Goal: Transaction & Acquisition: Purchase product/service

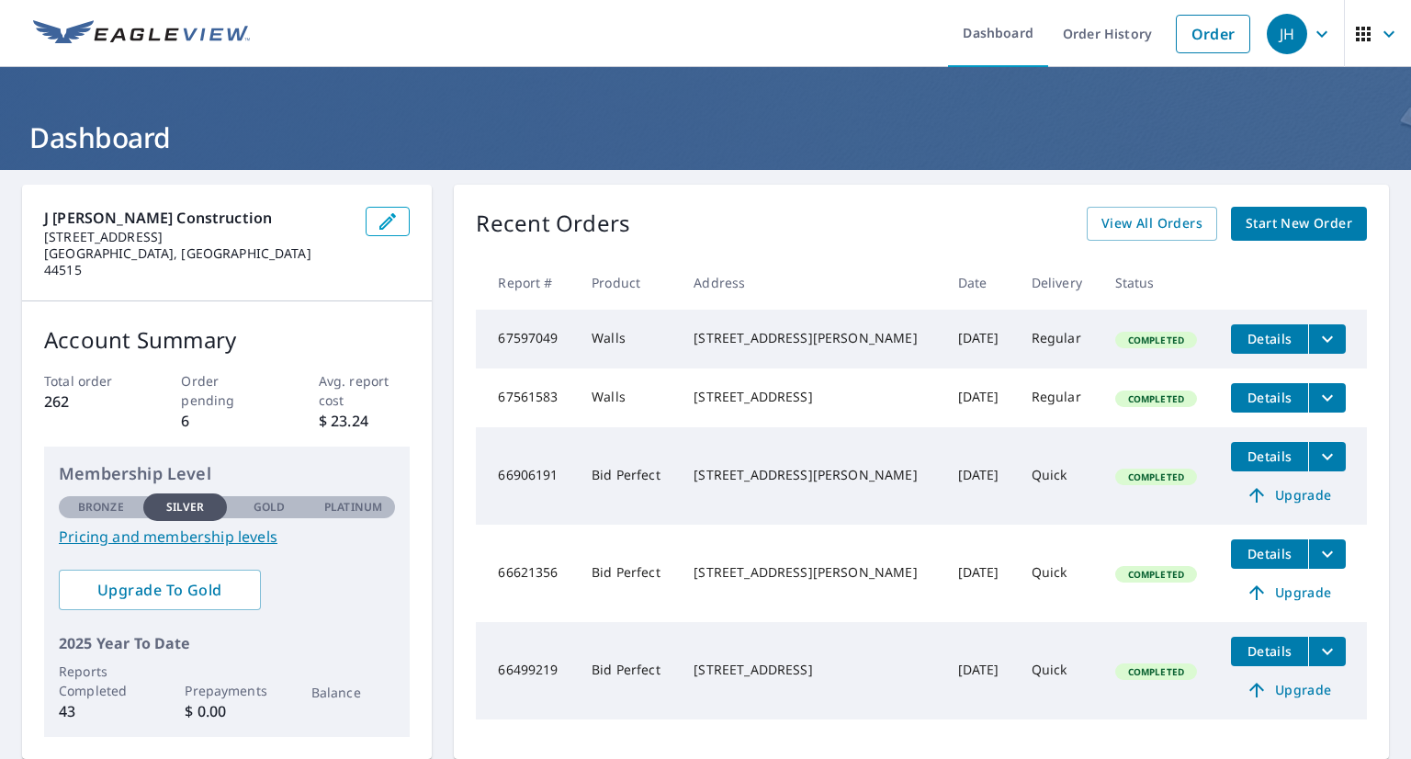
click at [1275, 218] on span "Start New Order" at bounding box center [1299, 223] width 107 height 23
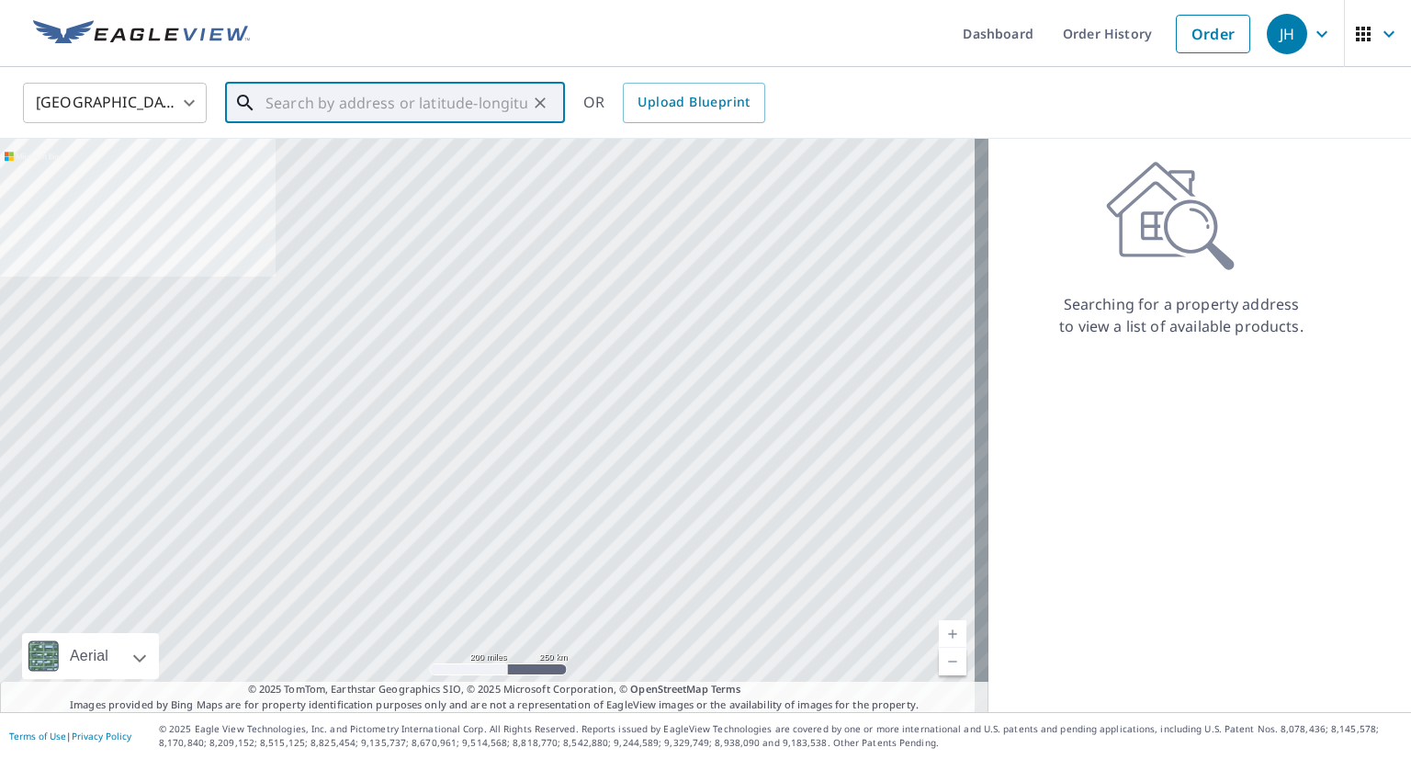
click at [404, 101] on input "text" at bounding box center [397, 102] width 262 height 51
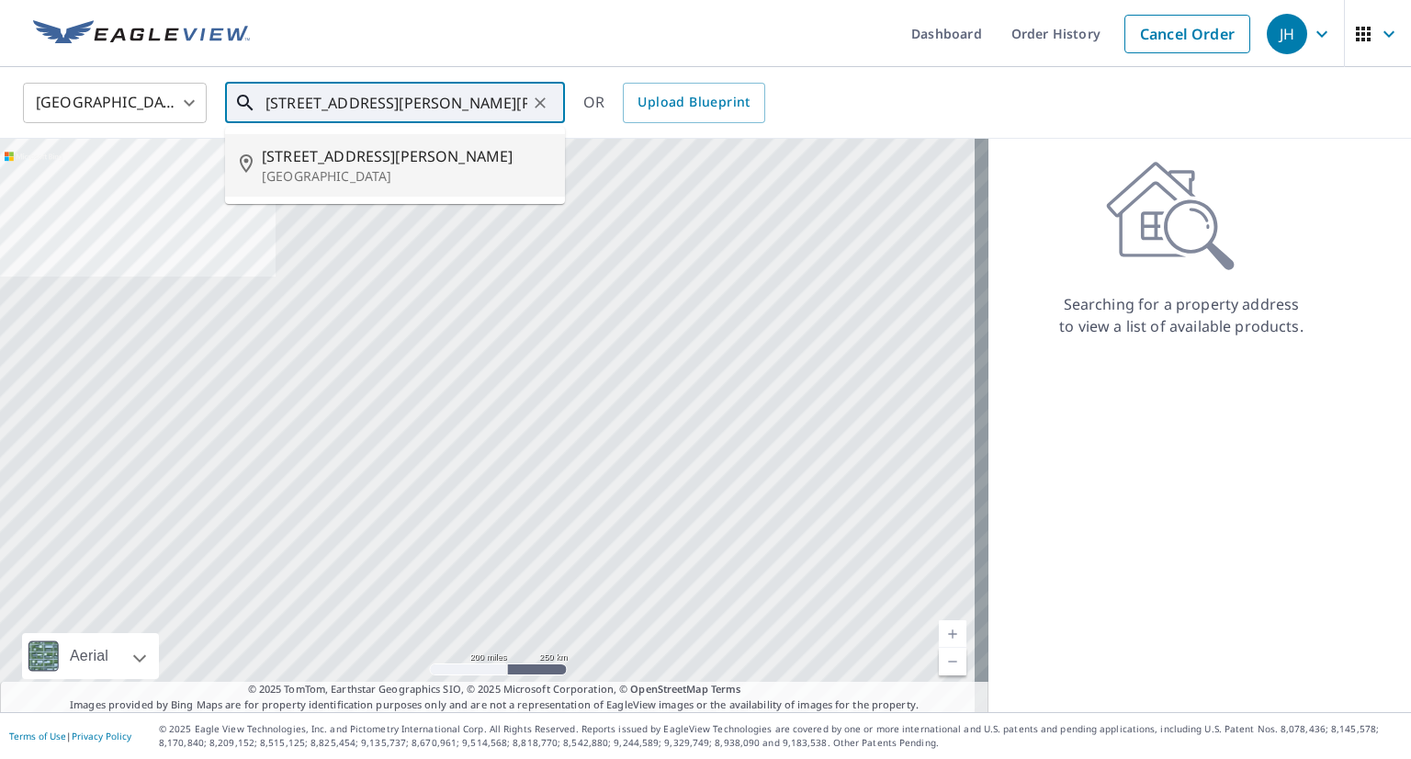
click at [301, 152] on span "[STREET_ADDRESS][PERSON_NAME]" at bounding box center [406, 156] width 288 height 22
type input "[STREET_ADDRESS][PERSON_NAME][PERSON_NAME]"
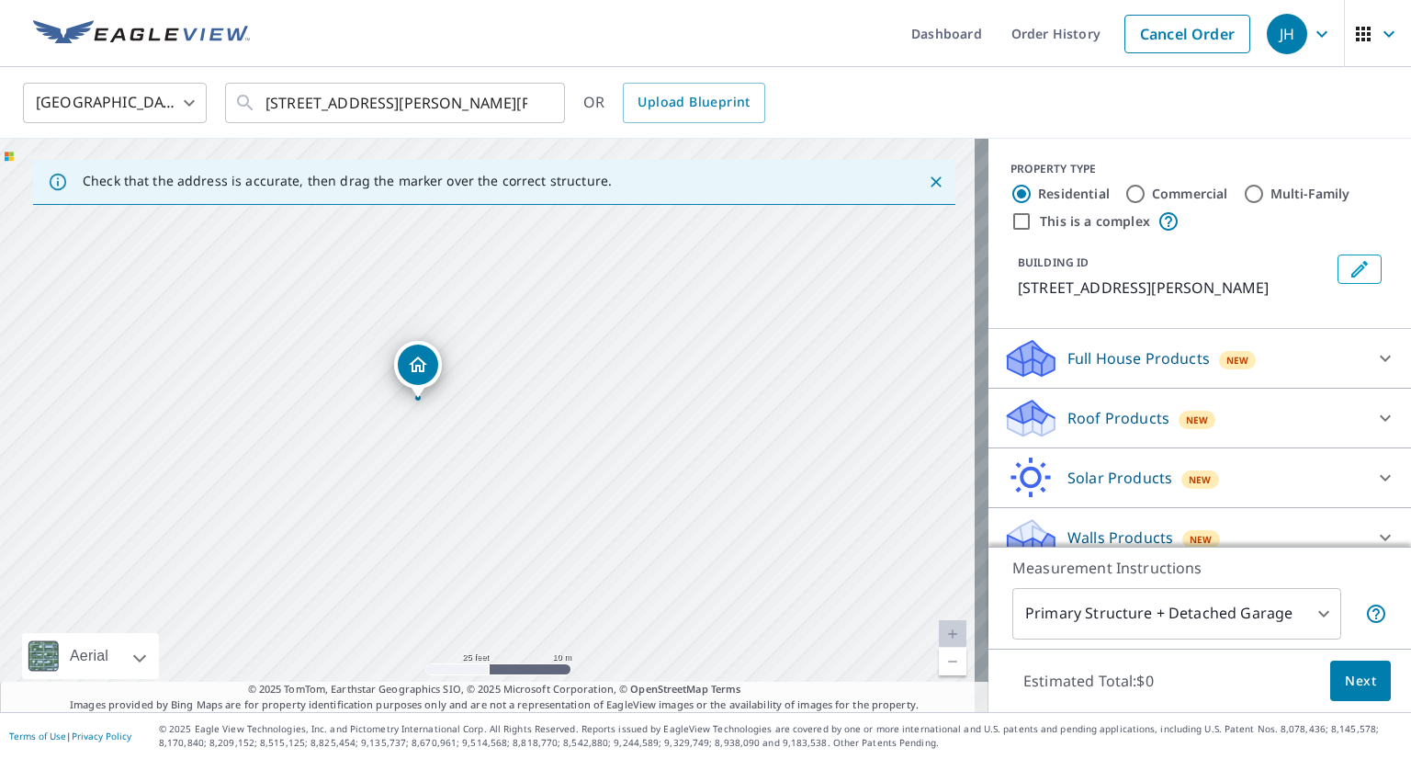
drag, startPoint x: 480, startPoint y: 435, endPoint x: 568, endPoint y: 473, distance: 96.3
click at [568, 473] on div "[STREET_ADDRESS][PERSON_NAME][PERSON_NAME]" at bounding box center [494, 425] width 989 height 573
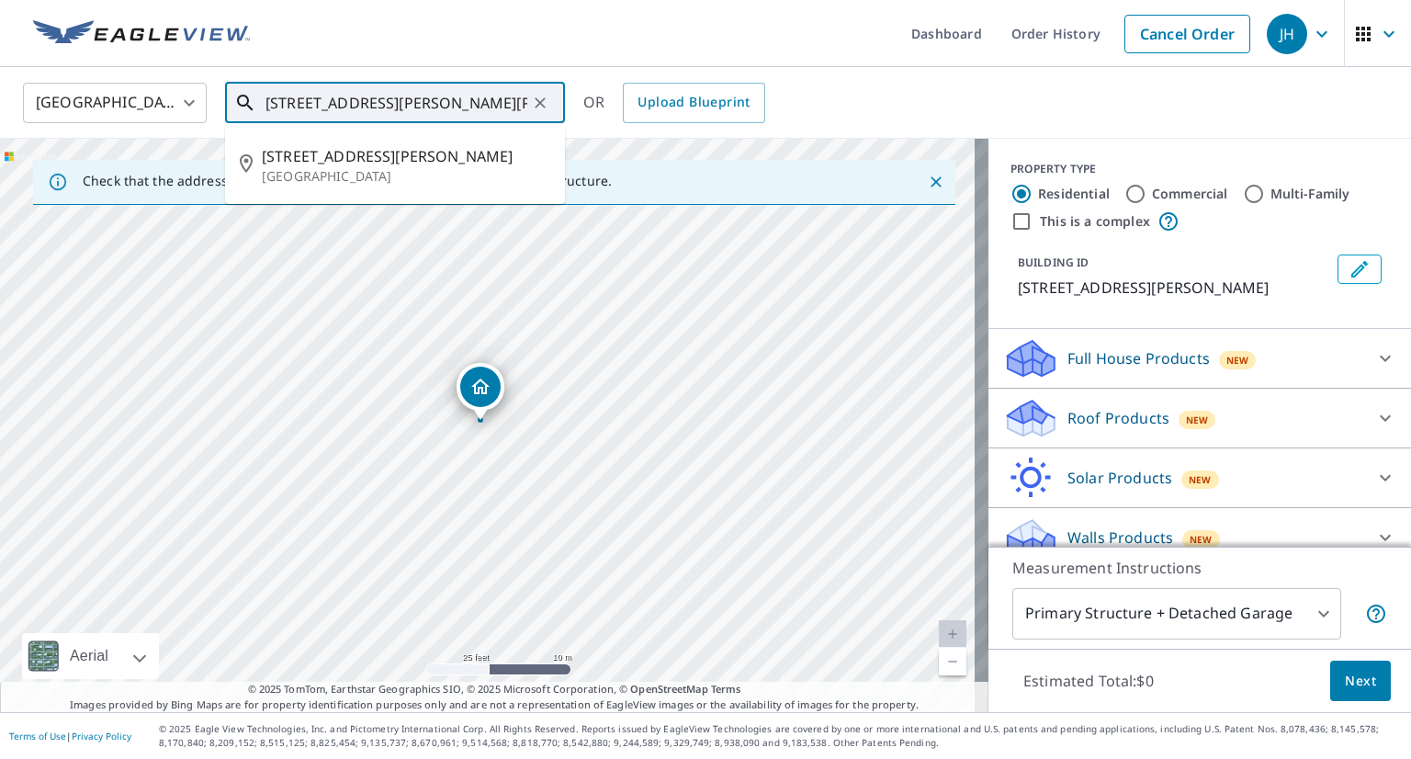
drag, startPoint x: 266, startPoint y: 96, endPoint x: 460, endPoint y: 91, distance: 194.8
click at [448, 93] on input "[STREET_ADDRESS][PERSON_NAME][PERSON_NAME]" at bounding box center [397, 102] width 262 height 51
drag, startPoint x: 502, startPoint y: 92, endPoint x: 265, endPoint y: 97, distance: 237.1
click at [265, 97] on div "[STREET_ADDRESS][PERSON_NAME][PERSON_NAME] ​" at bounding box center [395, 103] width 340 height 40
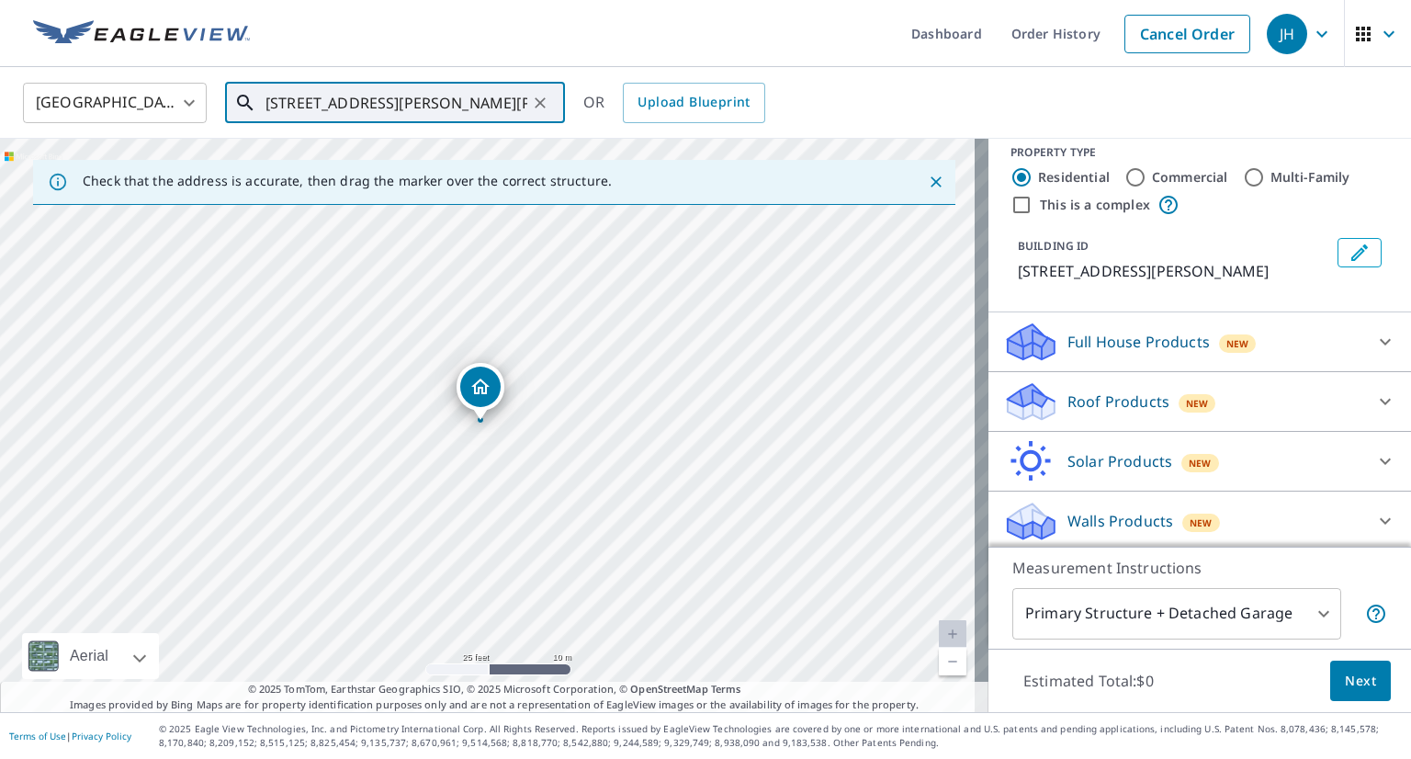
scroll to position [20, 0]
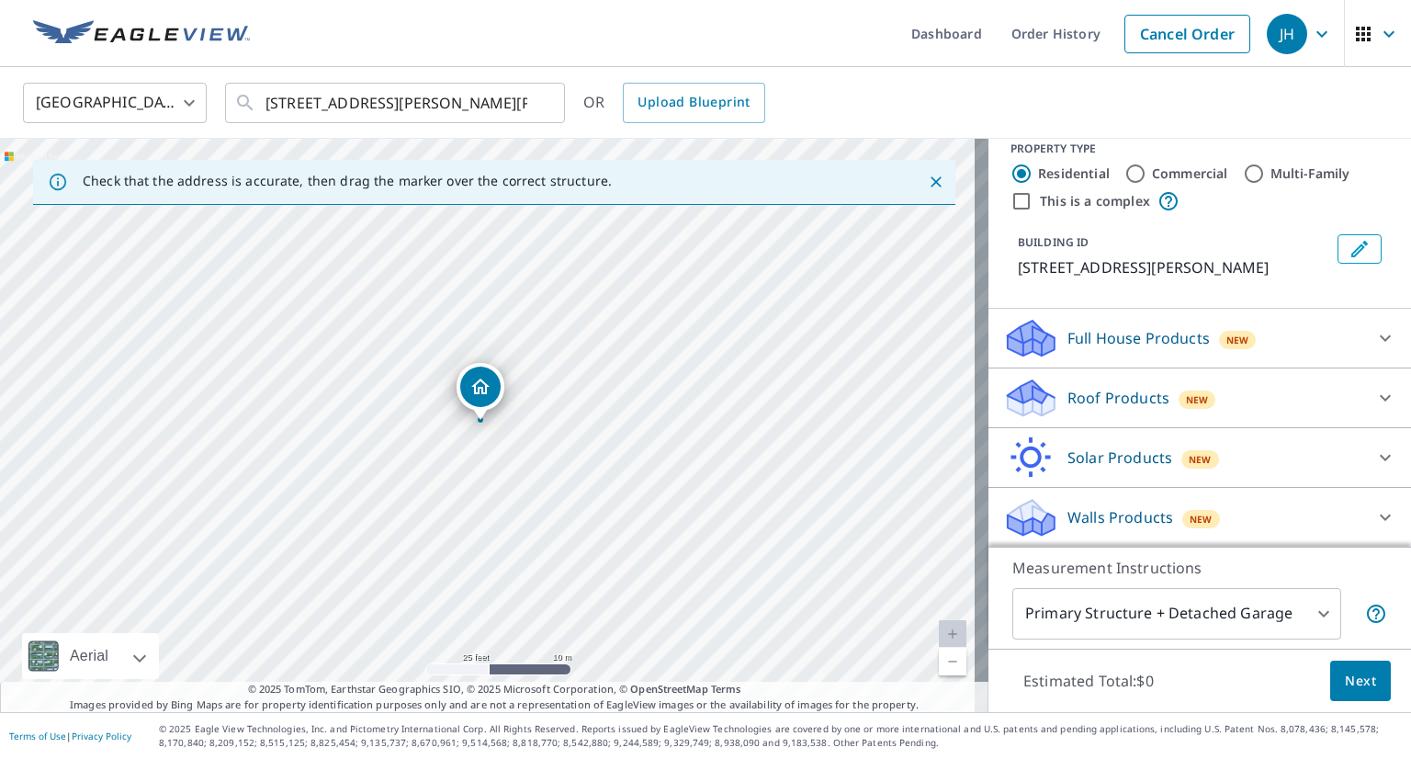
click at [1085, 514] on p "Walls Products" at bounding box center [1121, 517] width 106 height 22
click at [1093, 514] on p "Walls Products" at bounding box center [1121, 517] width 106 height 22
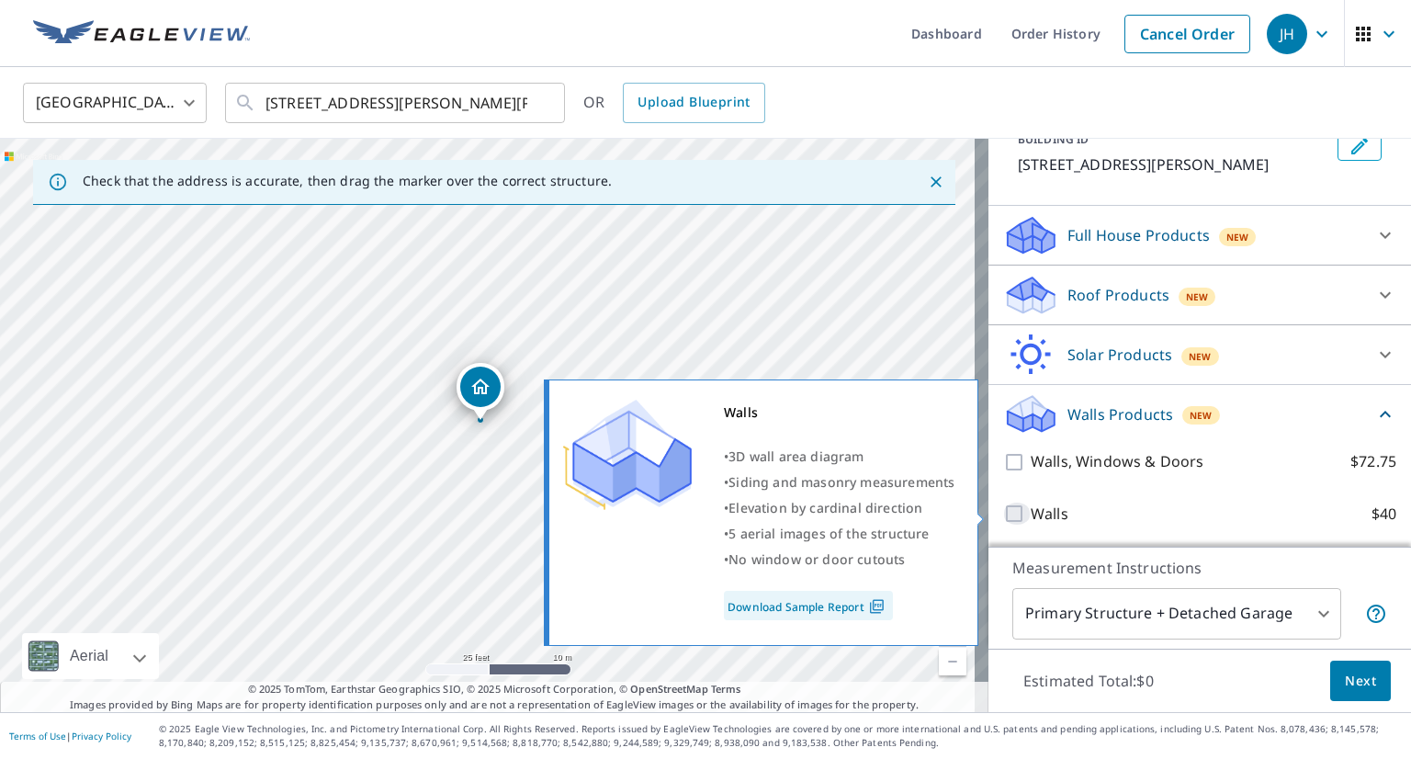
click at [1003, 513] on input "Walls $40" at bounding box center [1017, 514] width 28 height 22
checkbox input "true"
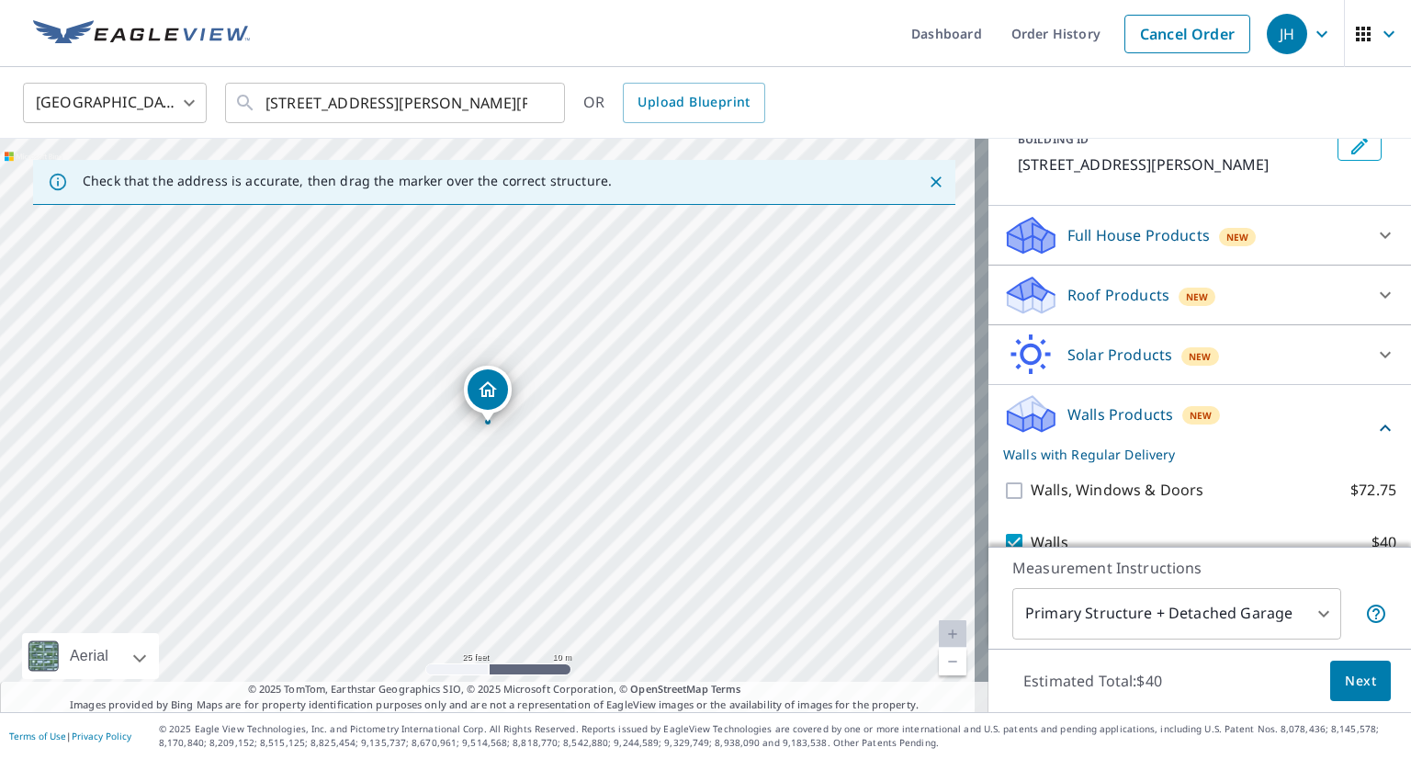
scroll to position [191, 0]
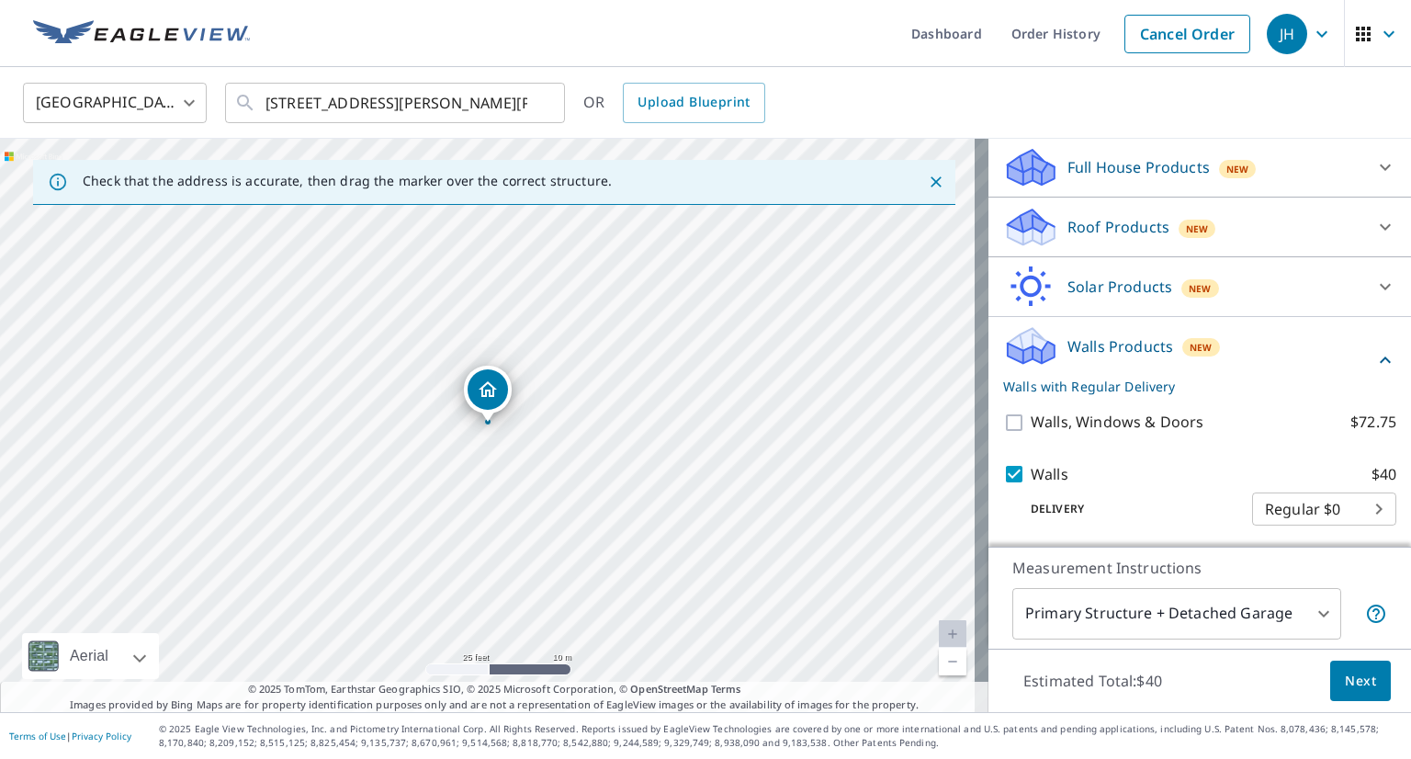
click at [1345, 682] on span "Next" at bounding box center [1360, 681] width 31 height 23
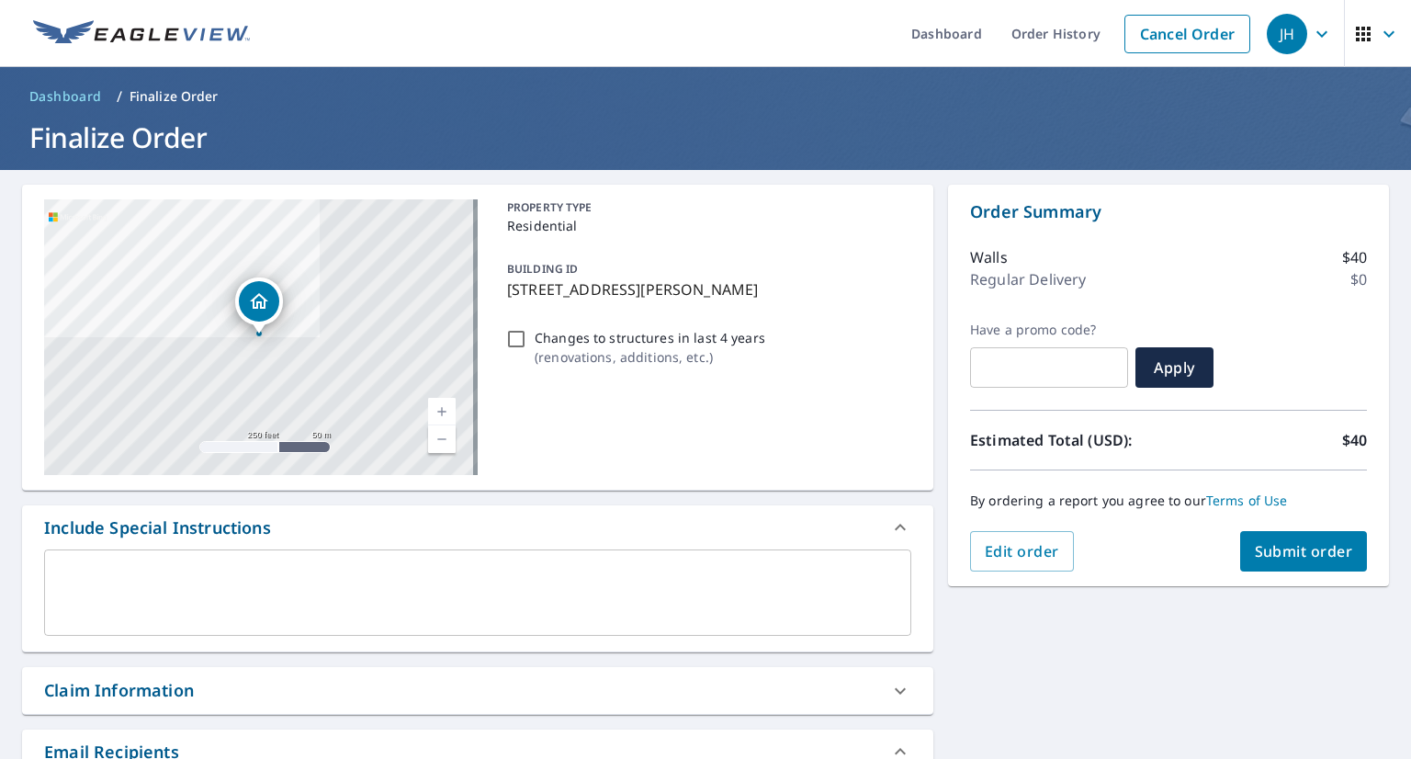
click at [1283, 552] on span "Submit order" at bounding box center [1304, 551] width 98 height 20
